Goal: Find specific page/section: Find specific page/section

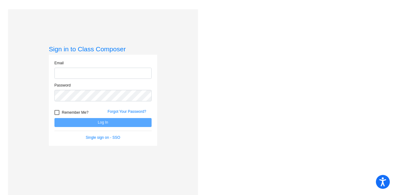
type input "[EMAIL_ADDRESS][DOMAIN_NAME]"
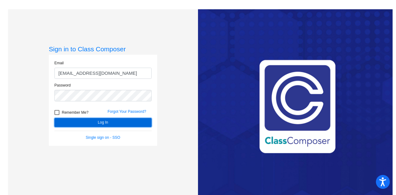
click at [102, 123] on button "Log In" at bounding box center [103, 122] width 97 height 9
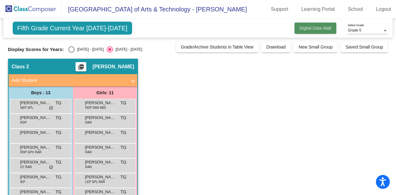
click at [317, 26] on span "Digital Data Wall" at bounding box center [316, 28] width 32 height 5
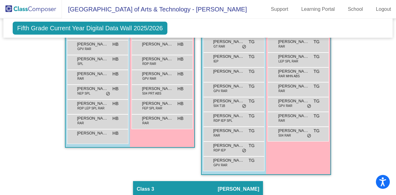
scroll to position [95, 0]
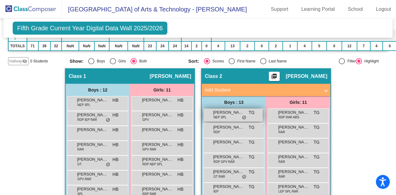
click at [226, 114] on div "[PERSON_NAME] NEP SPL TG lock do_not_disturb_alt" at bounding box center [233, 115] width 59 height 13
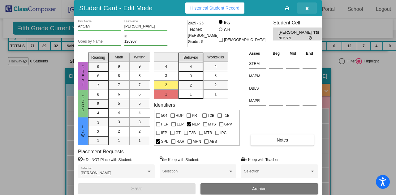
click at [309, 8] on icon "button" at bounding box center [307, 8] width 3 height 4
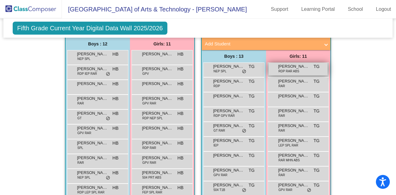
scroll to position [142, 0]
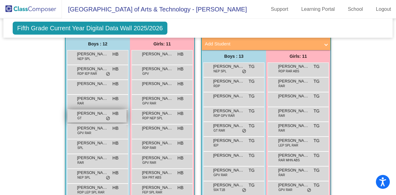
click at [98, 115] on div "[PERSON_NAME] GT HB lock do_not_disturb_alt" at bounding box center [97, 116] width 59 height 13
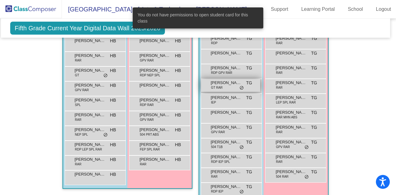
scroll to position [183, 2]
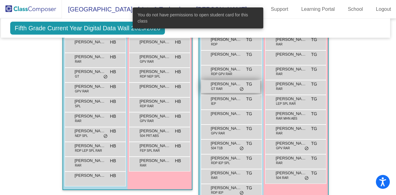
click at [236, 84] on span "[PERSON_NAME]" at bounding box center [226, 84] width 31 height 6
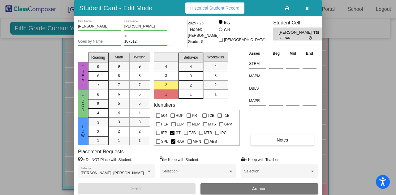
click at [306, 10] on icon "button" at bounding box center [307, 8] width 3 height 4
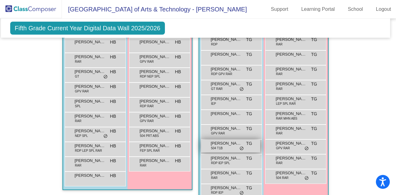
click at [232, 145] on span "[PERSON_NAME]" at bounding box center [226, 144] width 31 height 6
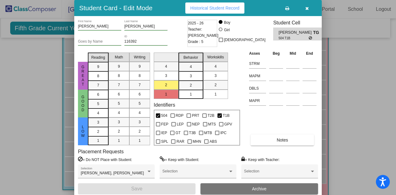
click at [310, 11] on button "button" at bounding box center [307, 7] width 20 height 11
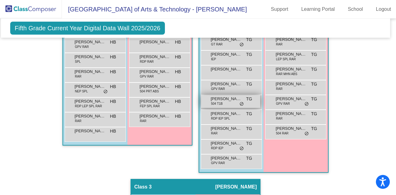
scroll to position [257, 2]
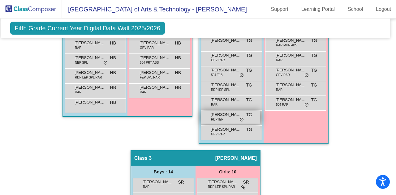
click at [234, 116] on span "[PERSON_NAME]" at bounding box center [226, 115] width 31 height 6
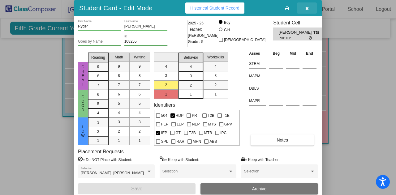
click at [311, 9] on button "button" at bounding box center [307, 7] width 20 height 11
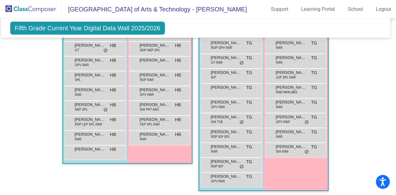
scroll to position [209, 2]
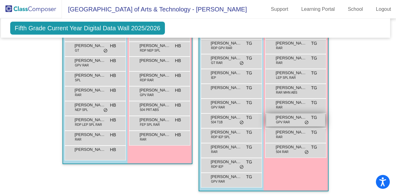
click at [292, 119] on div "Ryeroo [PERSON_NAME] GPV RAR TG lock do_not_disturb_alt" at bounding box center [295, 120] width 59 height 13
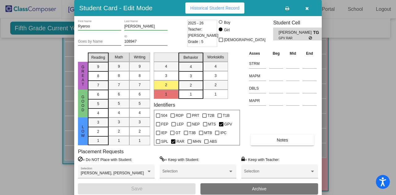
click at [305, 10] on button "button" at bounding box center [307, 7] width 20 height 11
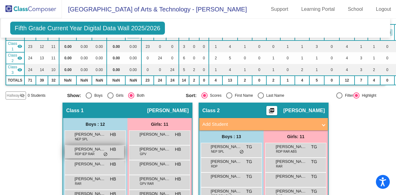
scroll to position [61, 2]
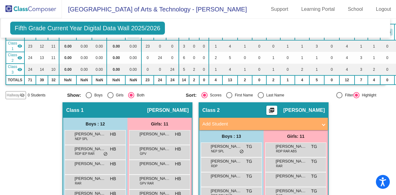
click at [104, 142] on div "[PERSON_NAME] NEP SPL HB lock do_not_disturb_alt" at bounding box center [95, 137] width 61 height 15
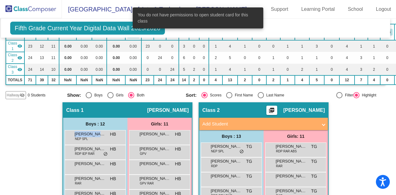
click at [104, 142] on div "[PERSON_NAME] NEP SPL HB lock do_not_disturb_alt" at bounding box center [95, 137] width 61 height 15
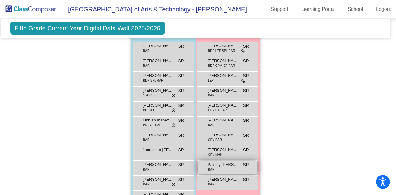
scroll to position [381, 2]
